Goal: Find specific page/section: Find specific page/section

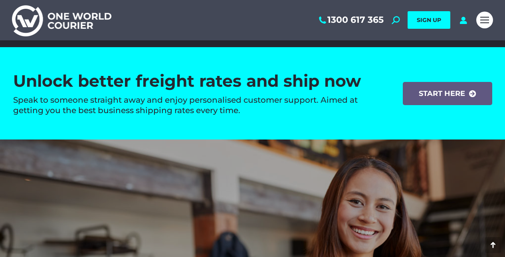
scroll to position [1181, 0]
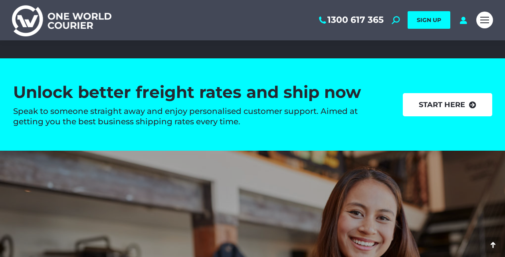
click at [435, 99] on link "start here" at bounding box center [447, 104] width 89 height 23
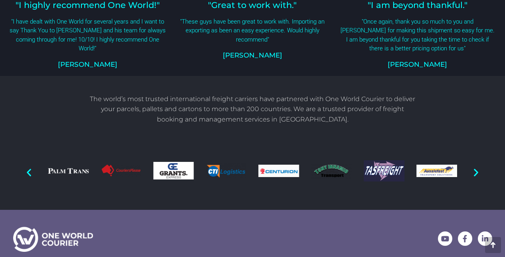
scroll to position [605, 0]
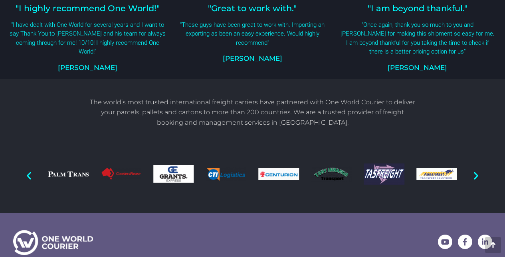
click at [476, 171] on icon "Next slide" at bounding box center [476, 175] width 10 height 10
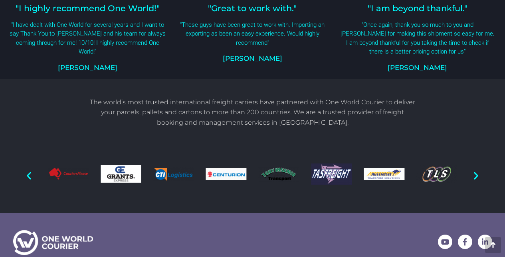
click at [476, 171] on icon "Next slide" at bounding box center [476, 175] width 10 height 10
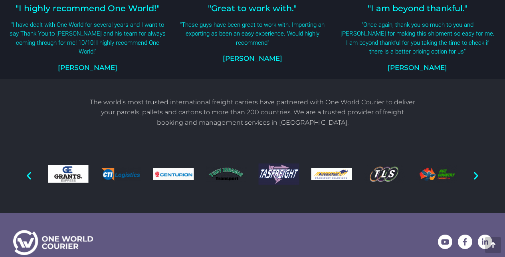
click at [476, 171] on icon "Next slide" at bounding box center [476, 175] width 10 height 10
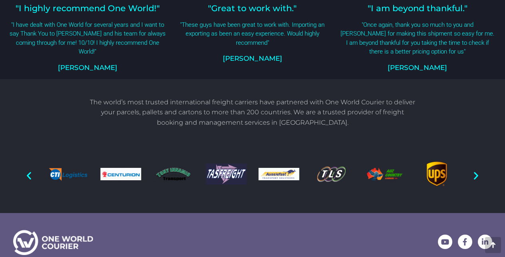
click at [476, 171] on icon "Next slide" at bounding box center [476, 175] width 10 height 10
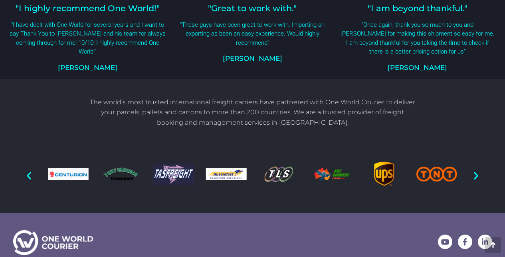
click at [476, 171] on icon "Next slide" at bounding box center [476, 175] width 10 height 10
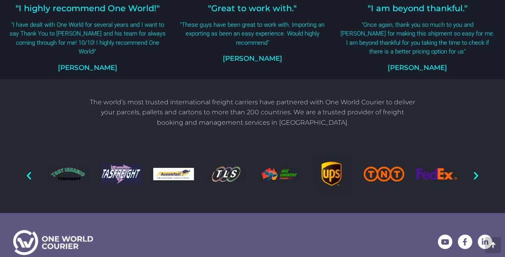
click at [476, 171] on icon "Next slide" at bounding box center [476, 175] width 10 height 10
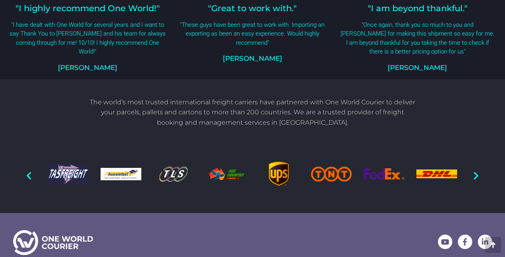
click at [476, 171] on icon "Next slide" at bounding box center [476, 175] width 10 height 10
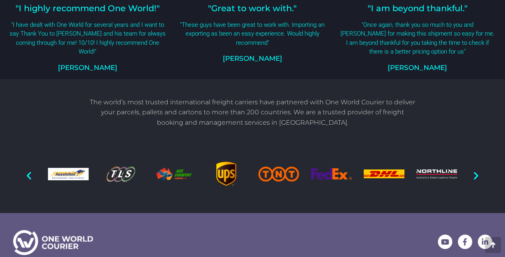
click at [476, 171] on icon "Next slide" at bounding box center [476, 175] width 10 height 10
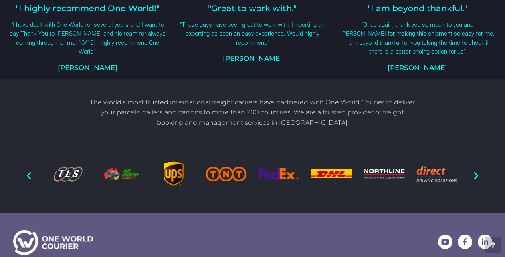
click at [476, 171] on icon "Next slide" at bounding box center [476, 175] width 10 height 10
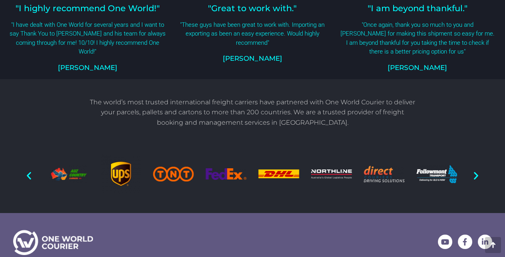
click at [476, 171] on icon "Next slide" at bounding box center [476, 175] width 10 height 10
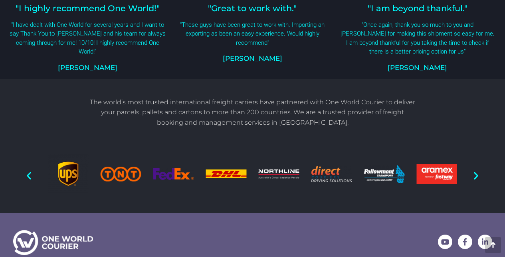
click at [476, 171] on icon "Next slide" at bounding box center [476, 175] width 10 height 10
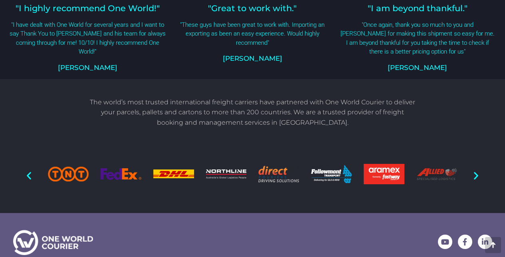
click at [476, 171] on icon "Next slide" at bounding box center [476, 175] width 10 height 10
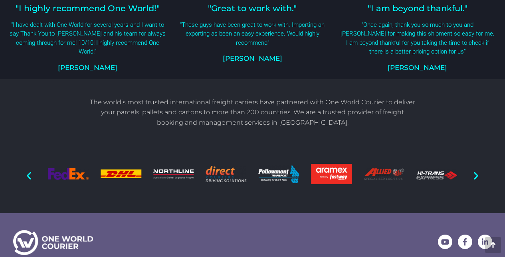
click at [476, 171] on icon "Next slide" at bounding box center [476, 175] width 10 height 10
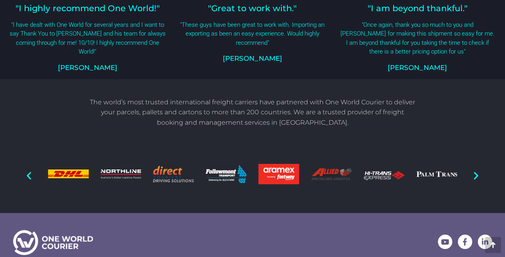
click at [476, 171] on icon "Next slide" at bounding box center [476, 175] width 10 height 10
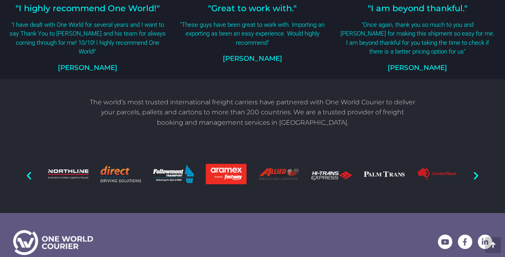
click at [476, 171] on icon "Next slide" at bounding box center [476, 175] width 10 height 10
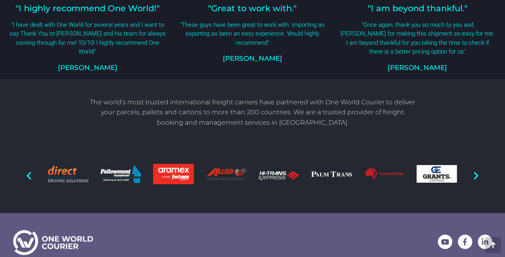
click at [476, 171] on icon "Next slide" at bounding box center [476, 175] width 10 height 10
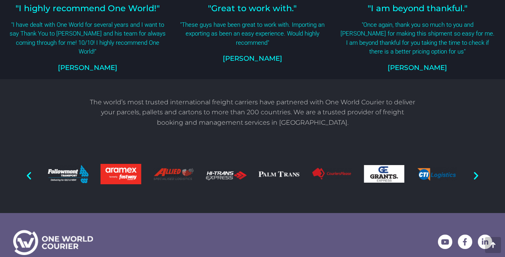
click at [476, 171] on icon "Next slide" at bounding box center [476, 175] width 10 height 10
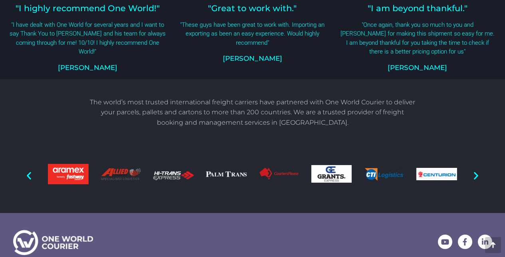
click at [476, 171] on icon "Next slide" at bounding box center [476, 175] width 10 height 10
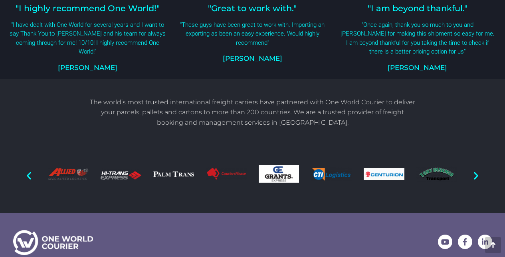
click at [476, 171] on icon "Next slide" at bounding box center [476, 175] width 10 height 10
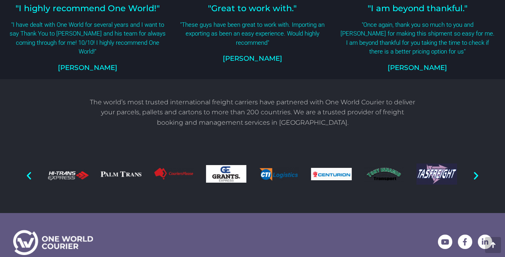
click at [476, 171] on icon "Next slide" at bounding box center [476, 175] width 10 height 10
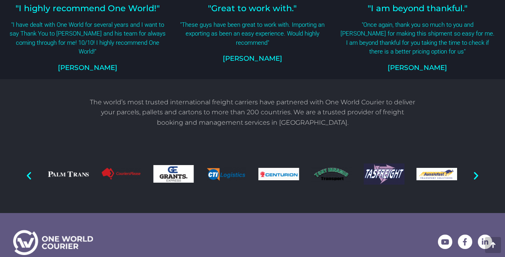
click at [476, 171] on icon "Next slide" at bounding box center [476, 175] width 10 height 10
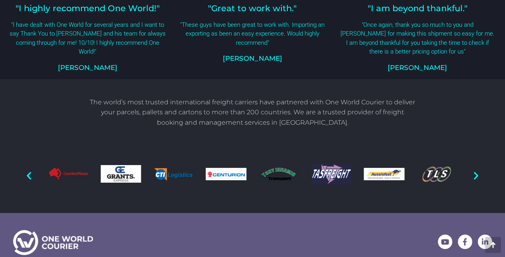
click at [476, 171] on icon "Next slide" at bounding box center [476, 175] width 10 height 10
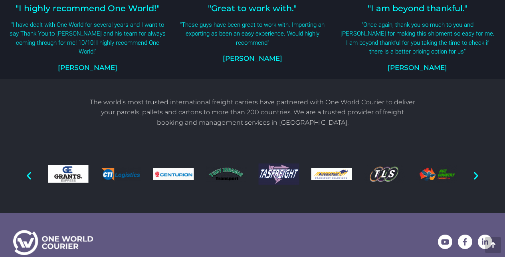
click at [476, 171] on icon "Next slide" at bounding box center [476, 175] width 10 height 10
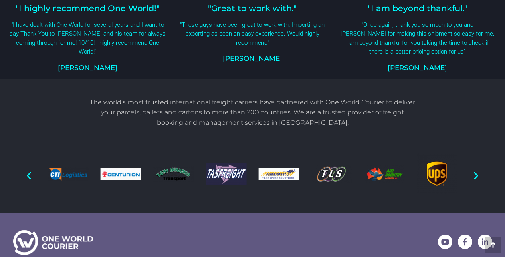
click at [476, 171] on icon "Next slide" at bounding box center [476, 175] width 10 height 10
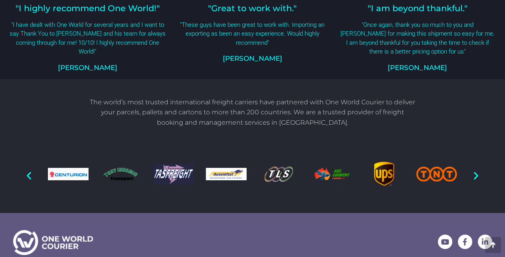
click at [476, 171] on icon "Next slide" at bounding box center [476, 175] width 10 height 10
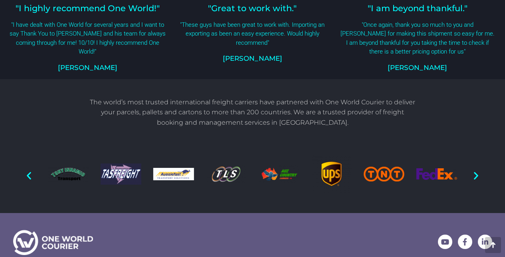
click at [476, 171] on icon "Next slide" at bounding box center [476, 175] width 10 height 10
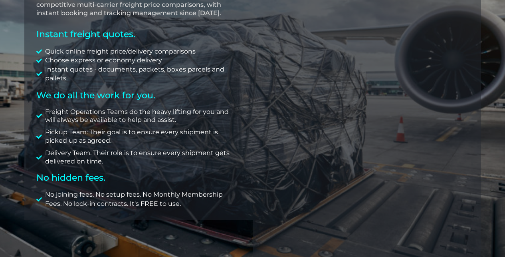
scroll to position [222, 0]
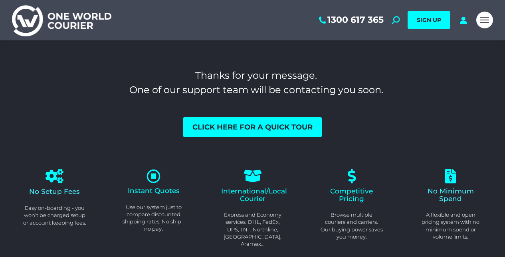
click at [23, 20] on img at bounding box center [61, 20] width 99 height 32
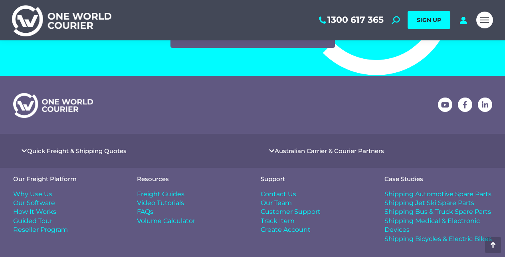
scroll to position [3351, 0]
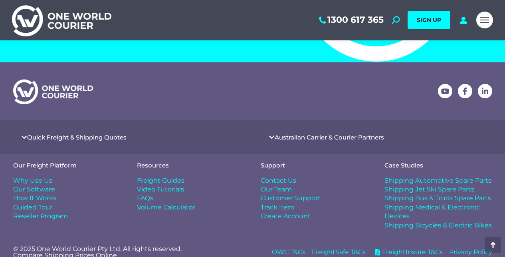
click at [288, 176] on span "Contact Us" at bounding box center [279, 180] width 36 height 9
